Goal: Task Accomplishment & Management: Manage account settings

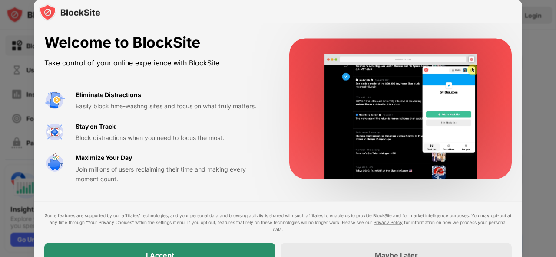
click at [229, 247] on div "I Accept" at bounding box center [159, 255] width 231 height 24
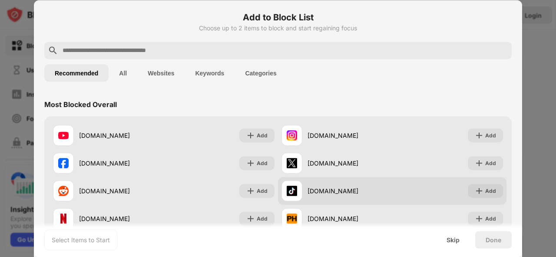
scroll to position [43, 0]
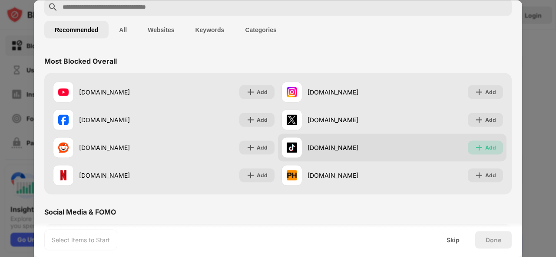
click at [477, 145] on img at bounding box center [479, 147] width 9 height 9
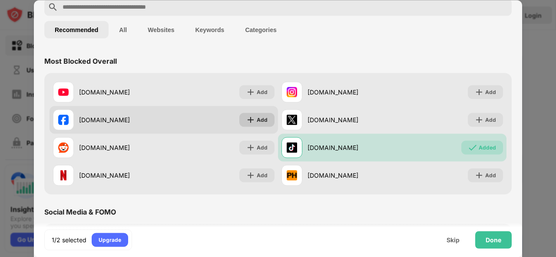
click at [258, 118] on div "Add" at bounding box center [262, 119] width 11 height 9
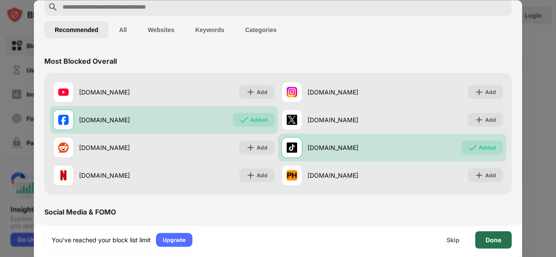
click at [491, 237] on div "Done" at bounding box center [493, 240] width 16 height 7
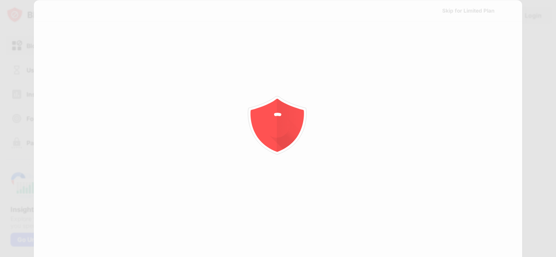
scroll to position [0, 0]
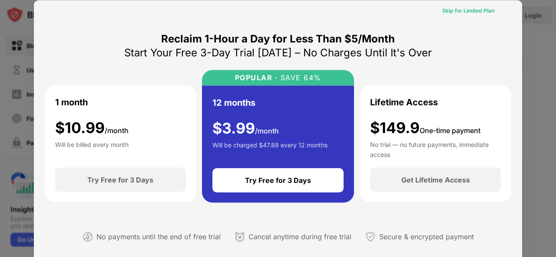
click at [468, 10] on div "Skip for Limited Plan" at bounding box center [468, 10] width 52 height 9
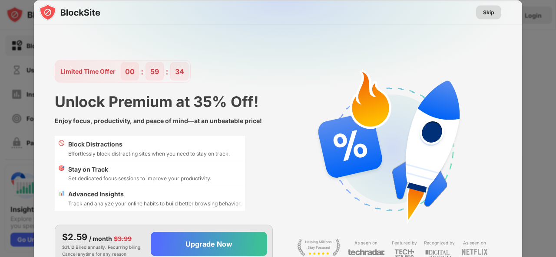
click at [485, 13] on div "Skip" at bounding box center [488, 12] width 11 height 9
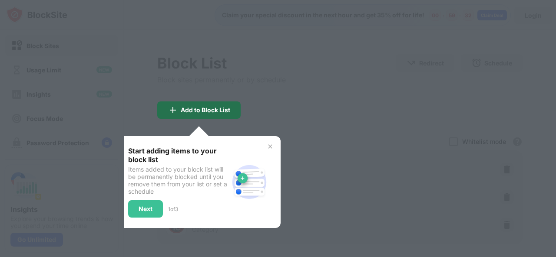
click at [221, 114] on div "Add to Block List" at bounding box center [205, 110] width 49 height 7
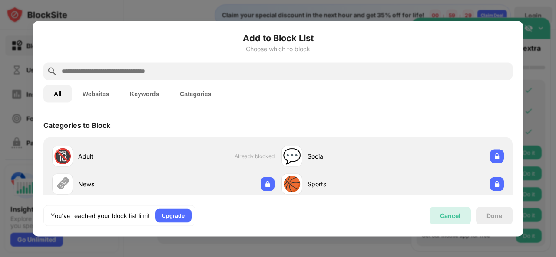
click at [445, 214] on div "Cancel" at bounding box center [450, 215] width 20 height 7
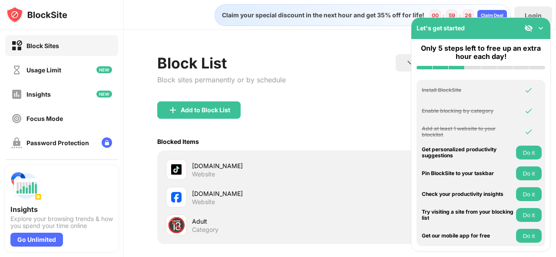
click at [540, 28] on img at bounding box center [540, 28] width 9 height 9
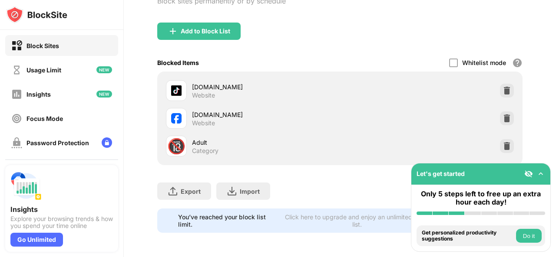
scroll to position [120, 0]
click at [503, 142] on img at bounding box center [506, 146] width 9 height 9
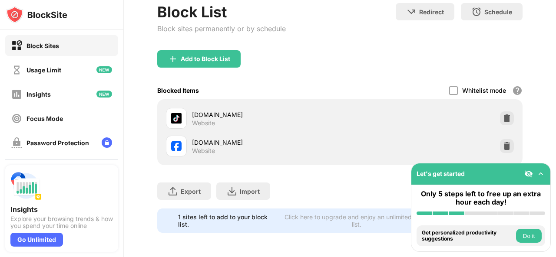
scroll to position [0, 0]
click at [53, 120] on div "Focus Mode" at bounding box center [44, 118] width 36 height 7
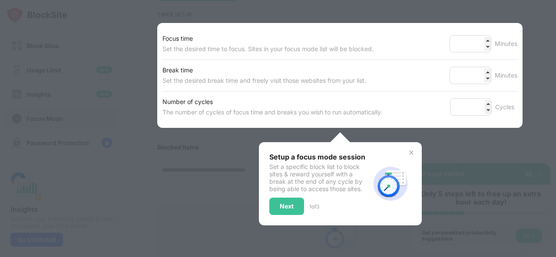
click at [392, 59] on div "Focus time Set the desired time to focus. Sites in your focus mode list will be…" at bounding box center [339, 43] width 355 height 31
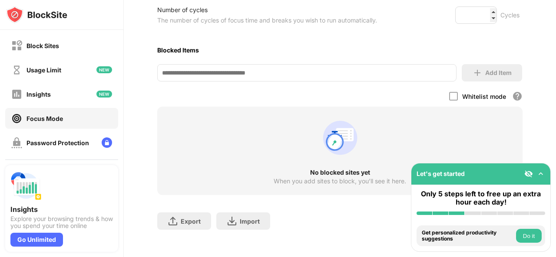
scroll to position [257, 0]
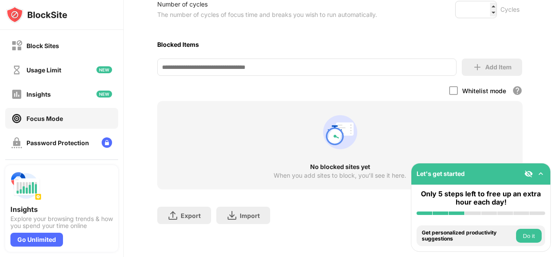
click at [541, 171] on img at bounding box center [540, 174] width 9 height 9
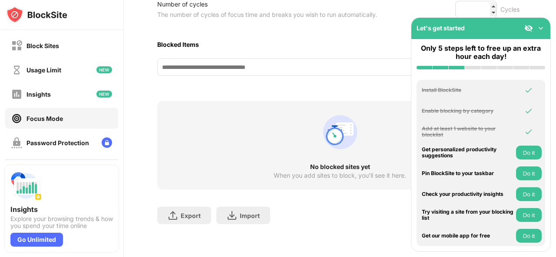
click at [529, 153] on button "Do it" at bounding box center [529, 153] width 26 height 14
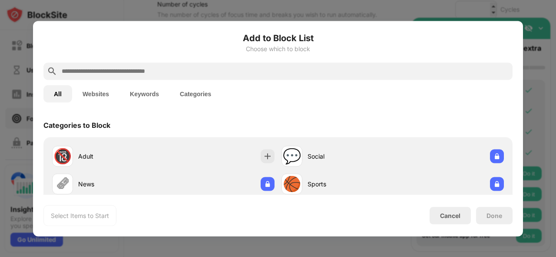
click at [101, 88] on button "Websites" at bounding box center [95, 93] width 47 height 17
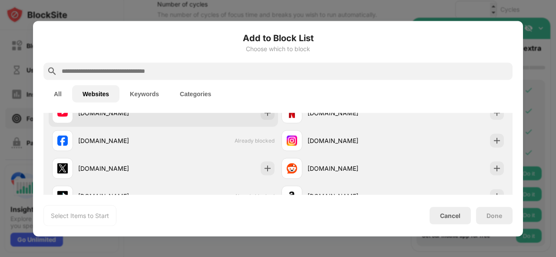
scroll to position [87, 0]
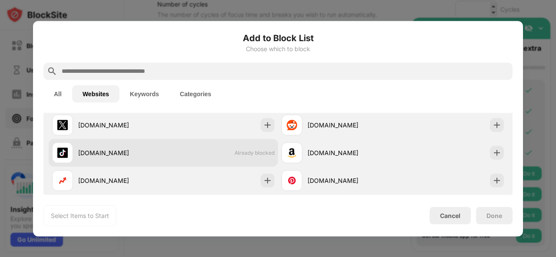
click at [263, 146] on div "[DOMAIN_NAME] Already blocked" at bounding box center [163, 153] width 229 height 28
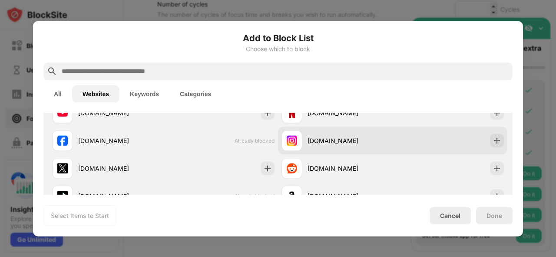
click at [350, 137] on div "[DOMAIN_NAME]" at bounding box center [349, 140] width 85 height 9
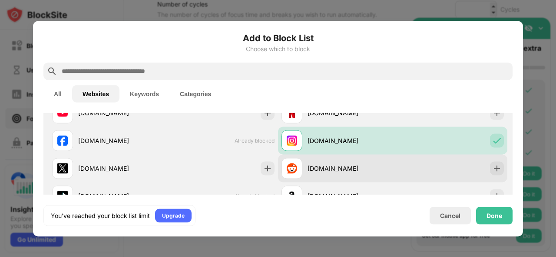
click at [350, 172] on div "[DOMAIN_NAME]" at bounding box center [349, 168] width 85 height 9
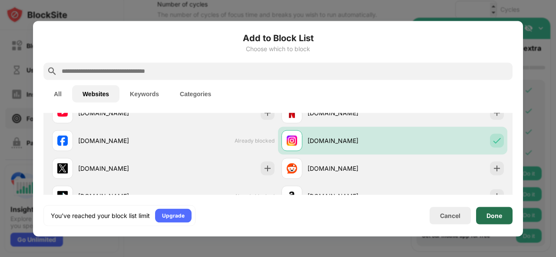
click at [502, 216] on div "Done" at bounding box center [494, 215] width 36 height 17
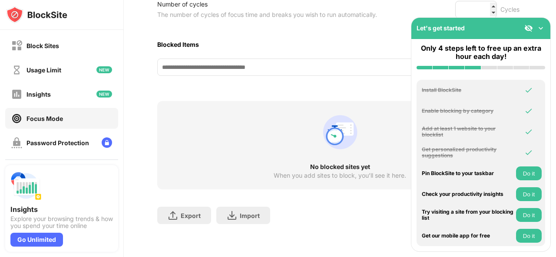
click at [528, 174] on button "Do it" at bounding box center [529, 174] width 26 height 14
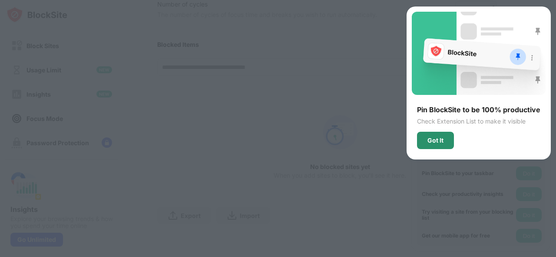
click at [447, 149] on div "Got It" at bounding box center [435, 140] width 37 height 17
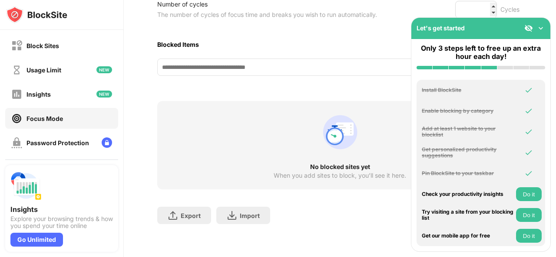
click at [526, 194] on button "Do it" at bounding box center [529, 195] width 26 height 14
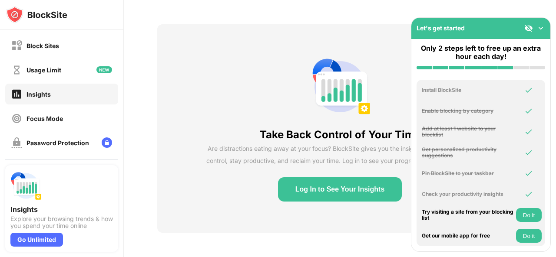
scroll to position [36, 0]
click at [531, 214] on button "Do it" at bounding box center [529, 215] width 26 height 14
click at [528, 233] on button "Do it" at bounding box center [529, 236] width 26 height 14
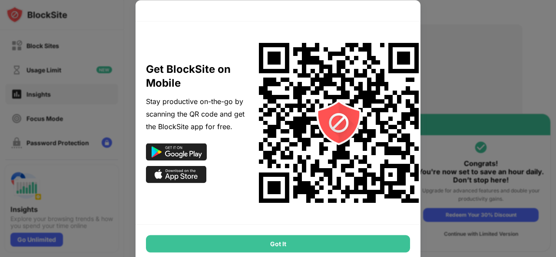
click at [351, 239] on div "Got It" at bounding box center [278, 243] width 264 height 17
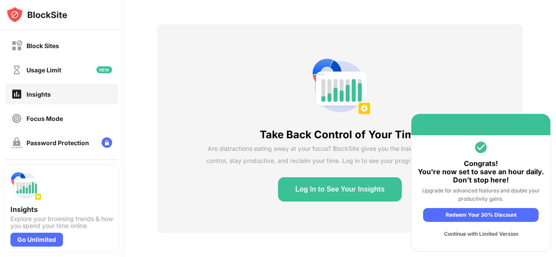
click at [465, 82] on div "Take Back Control of Your Time Are distractions eating away at your focus? Bloc…" at bounding box center [339, 128] width 365 height 209
drag, startPoint x: 484, startPoint y: 122, endPoint x: 460, endPoint y: 204, distance: 85.3
click at [491, 217] on div "Congrats! You're now set to save an hour daily. Don’t stop here! Upgrade for ad…" at bounding box center [481, 183] width 140 height 138
click at [90, 114] on div "Focus Mode" at bounding box center [61, 118] width 113 height 21
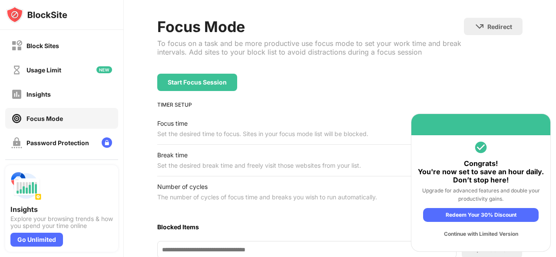
scroll to position [257, 0]
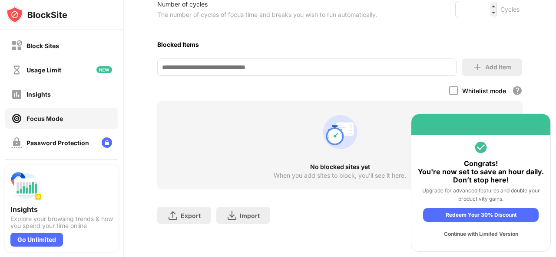
click at [354, 65] on input at bounding box center [306, 67] width 299 height 17
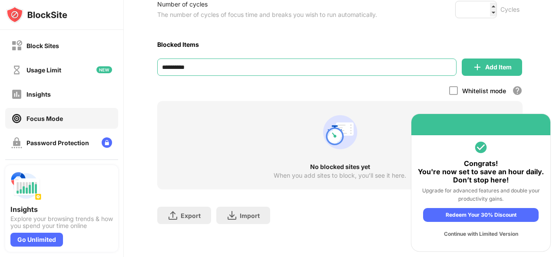
type input "**********"
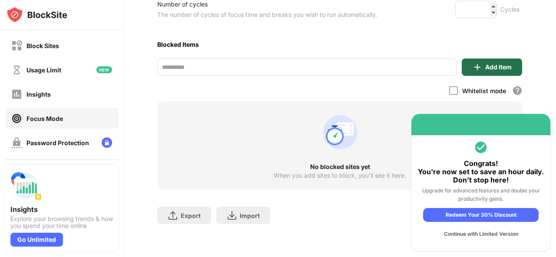
click at [484, 59] on div "Add Item" at bounding box center [492, 67] width 60 height 17
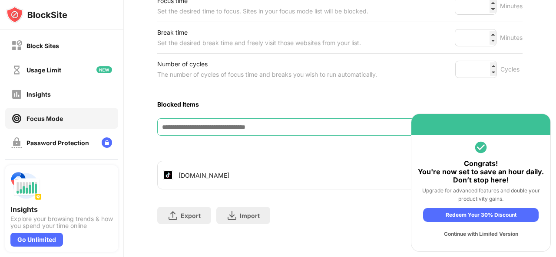
click at [323, 119] on input at bounding box center [306, 127] width 299 height 17
type input "**********"
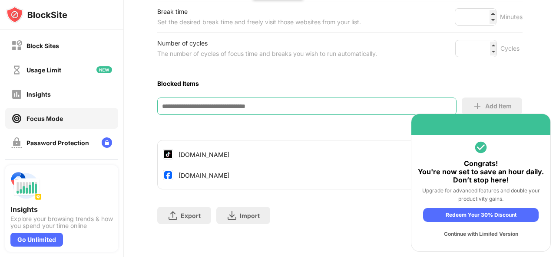
click at [496, 235] on div "Continue with Limited Version" at bounding box center [480, 235] width 115 height 14
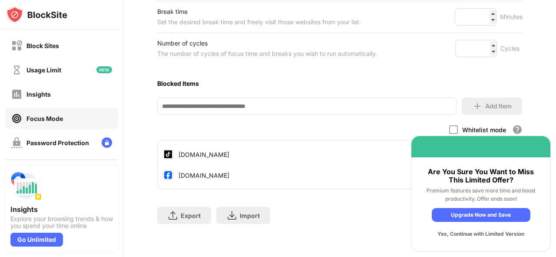
click at [495, 217] on div "Upgrade Now and Save" at bounding box center [481, 215] width 99 height 14
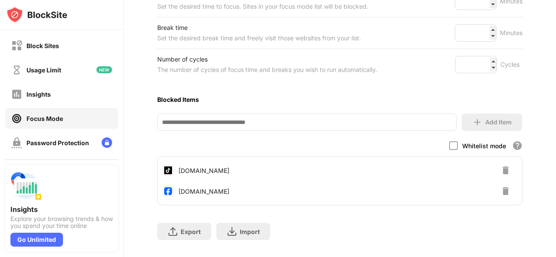
scroll to position [121, 0]
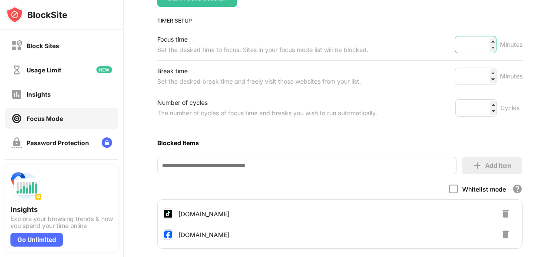
click at [484, 53] on input "**" at bounding box center [476, 44] width 42 height 17
click at [486, 53] on input "**" at bounding box center [476, 44] width 42 height 17
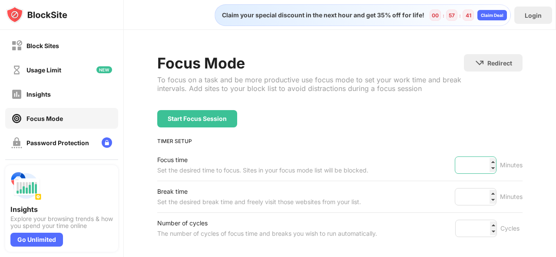
scroll to position [43, 0]
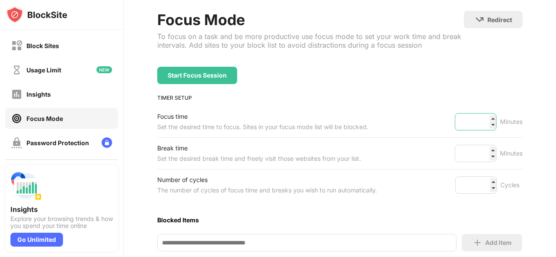
click at [484, 131] on input "**" at bounding box center [476, 121] width 42 height 17
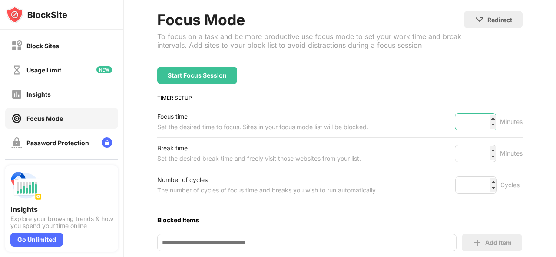
click at [484, 131] on input "**" at bounding box center [476, 121] width 42 height 17
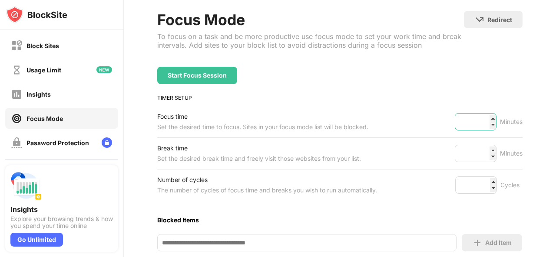
click at [484, 131] on input "**" at bounding box center [476, 121] width 42 height 17
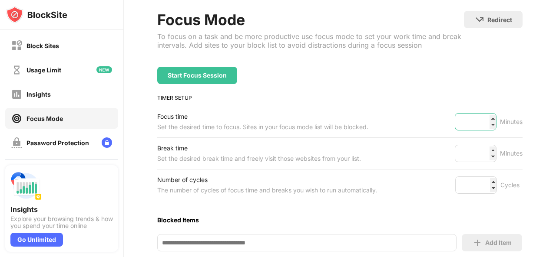
click at [484, 131] on input "**" at bounding box center [476, 121] width 42 height 17
type input "**"
click at [484, 131] on input "**" at bounding box center [476, 121] width 42 height 17
click at [486, 162] on input "*" at bounding box center [476, 153] width 42 height 17
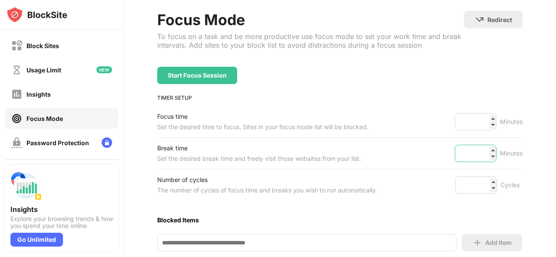
click at [486, 162] on input "*" at bounding box center [476, 153] width 42 height 17
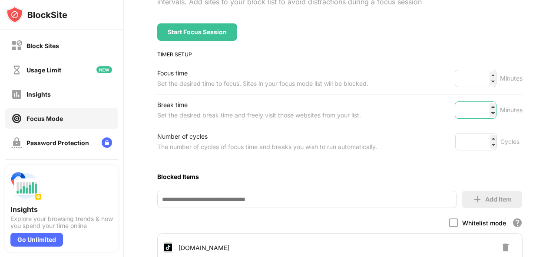
type input "*"
click at [487, 151] on input "*" at bounding box center [476, 141] width 42 height 17
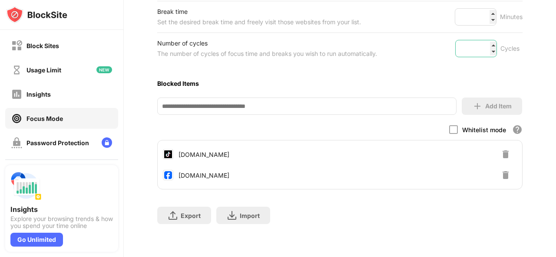
scroll to position [0, 0]
